Goal: Use online tool/utility: Utilize a website feature to perform a specific function

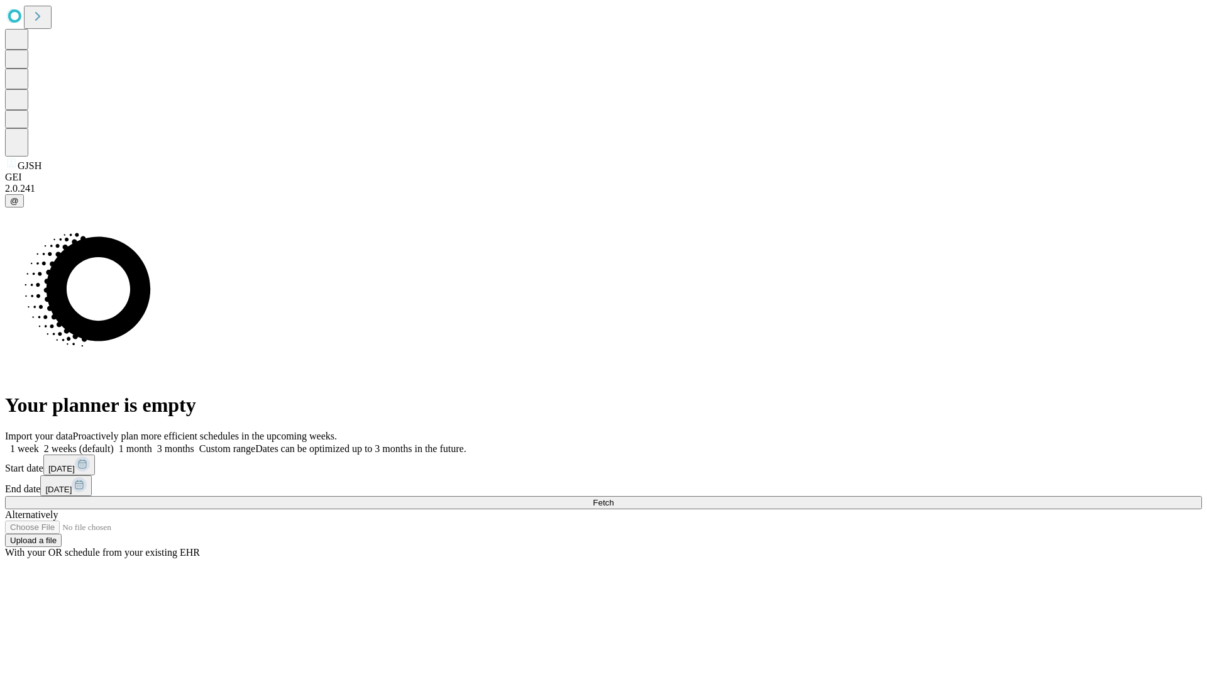
click at [614, 498] on span "Fetch" at bounding box center [603, 502] width 21 height 9
